Goal: Find specific page/section: Find specific page/section

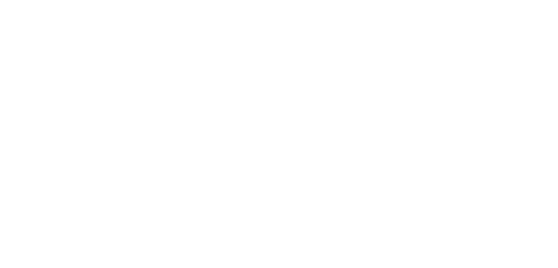
select select "Song"
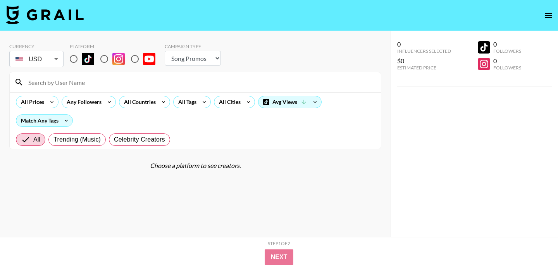
click at [138, 83] on input at bounding box center [200, 82] width 353 height 12
type input "justmaiko"
click at [73, 60] on input "radio" at bounding box center [73, 59] width 16 height 16
radio input "true"
click at [106, 60] on input "radio" at bounding box center [104, 59] width 16 height 16
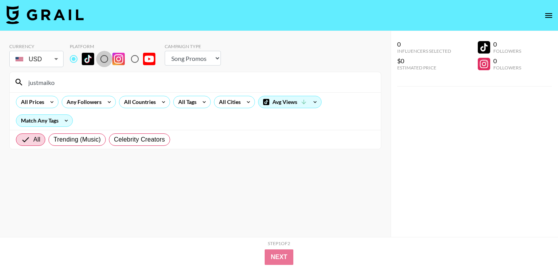
radio input "true"
click at [86, 79] on input "justmaiko" at bounding box center [200, 82] width 353 height 12
type input "justmaiko"
